Goal: Task Accomplishment & Management: Manage account settings

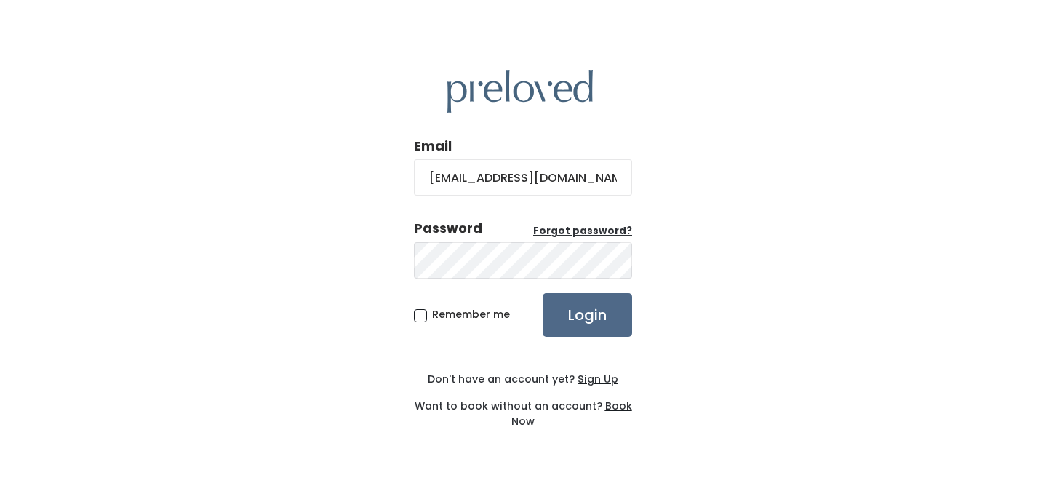
type input "[EMAIL_ADDRESS][DOMAIN_NAME]"
click at [542, 293] on input "Login" at bounding box center [586, 315] width 89 height 44
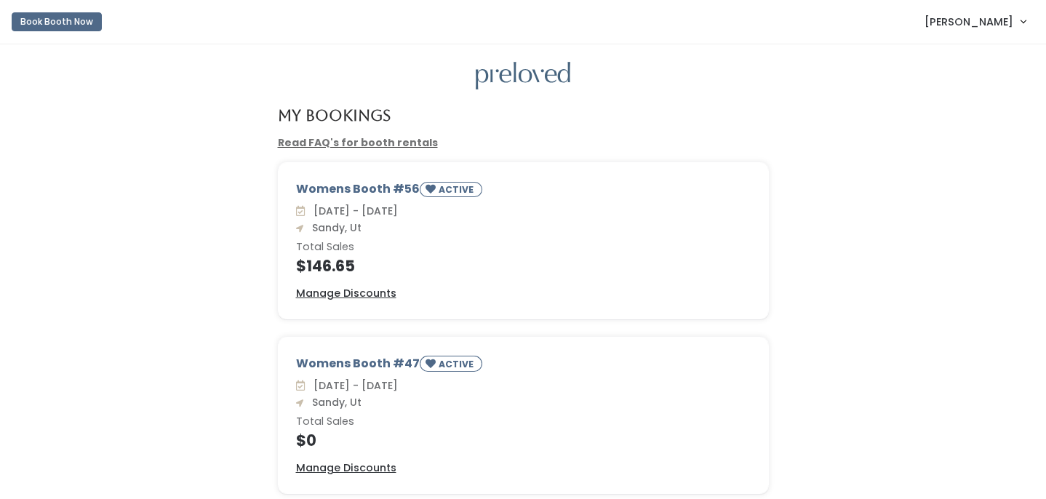
click at [997, 16] on span "[PERSON_NAME]" at bounding box center [968, 22] width 89 height 16
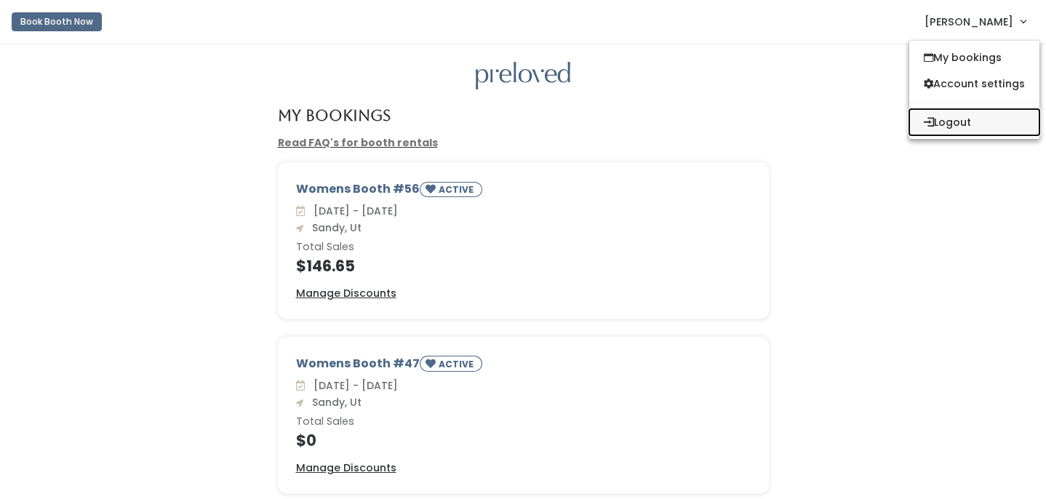
click at [950, 129] on button "Logout" at bounding box center [974, 122] width 130 height 26
